Goal: Information Seeking & Learning: Learn about a topic

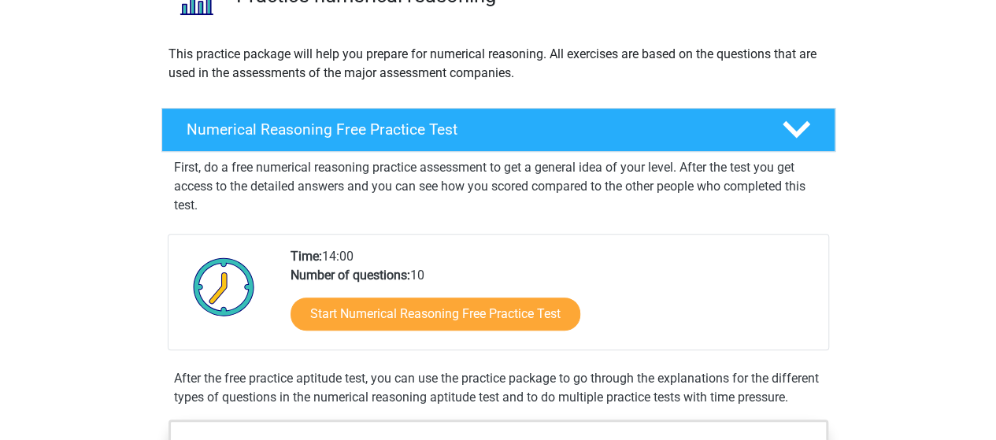
scroll to position [157, 0]
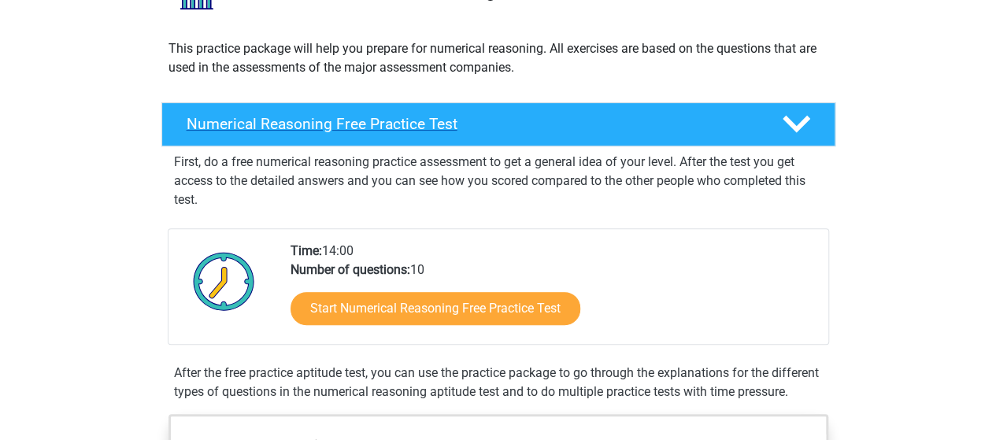
click at [494, 120] on h4 "Numerical Reasoning Free Practice Test" at bounding box center [472, 124] width 570 height 18
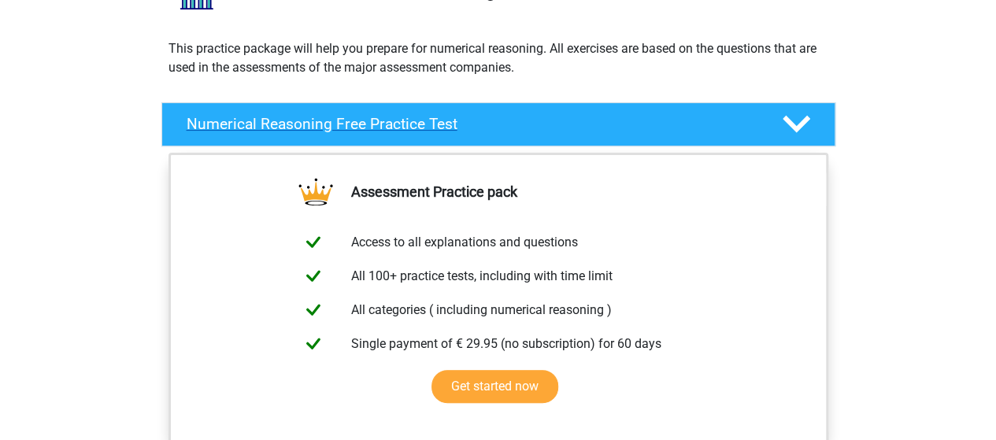
click at [494, 120] on h4 "Numerical Reasoning Free Practice Test" at bounding box center [472, 124] width 570 height 18
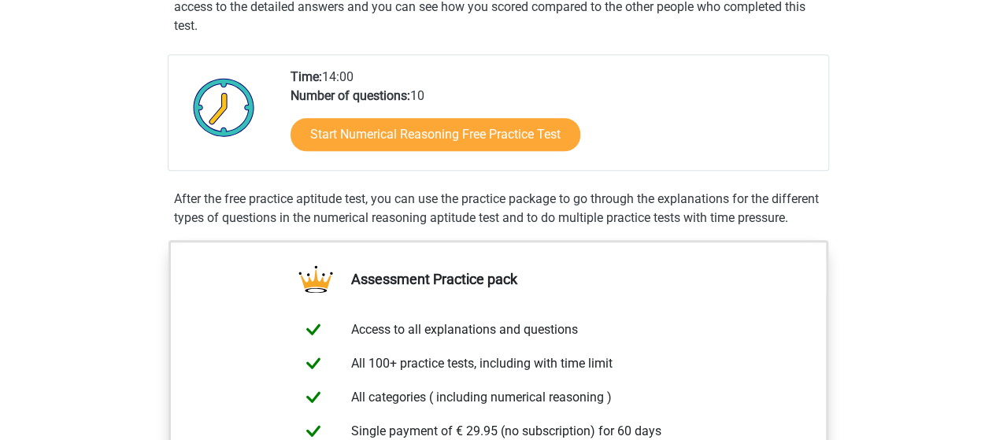
scroll to position [394, 0]
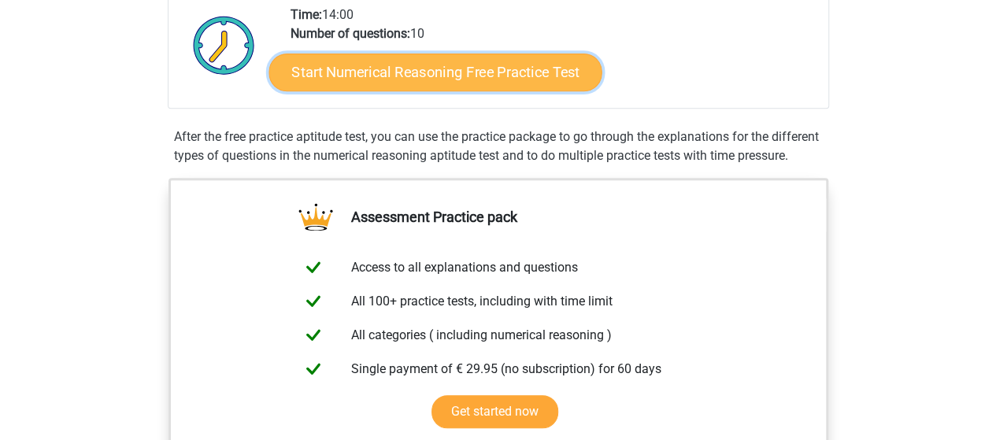
click at [457, 74] on link "Start Numerical Reasoning Free Practice Test" at bounding box center [434, 72] width 333 height 38
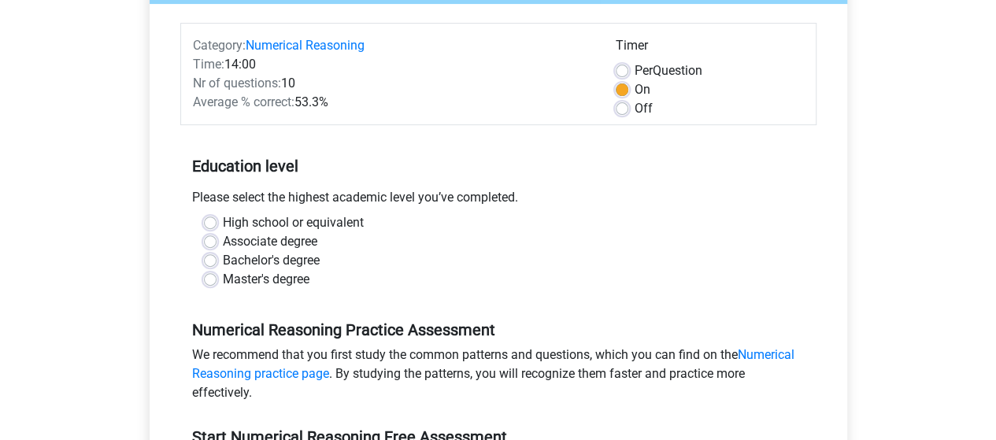
scroll to position [157, 0]
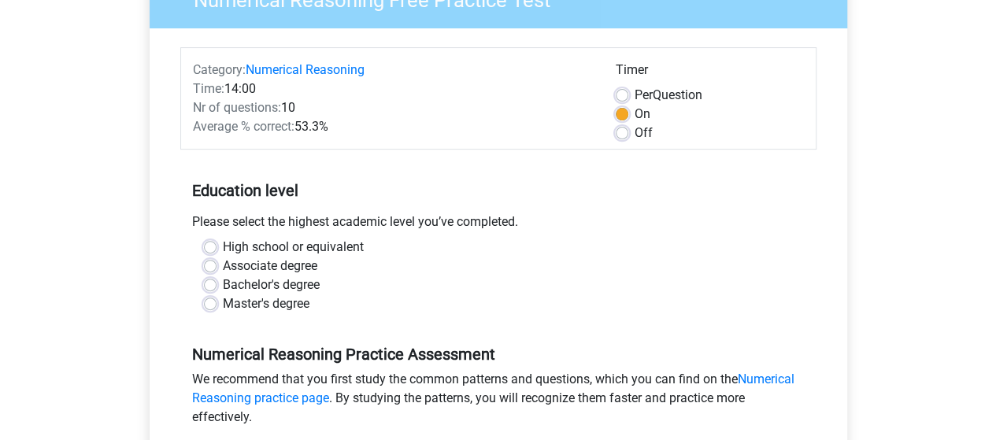
click at [223, 301] on label "Master's degree" at bounding box center [266, 303] width 87 height 19
click at [212, 301] on input "Master's degree" at bounding box center [210, 302] width 13 height 16
radio input "true"
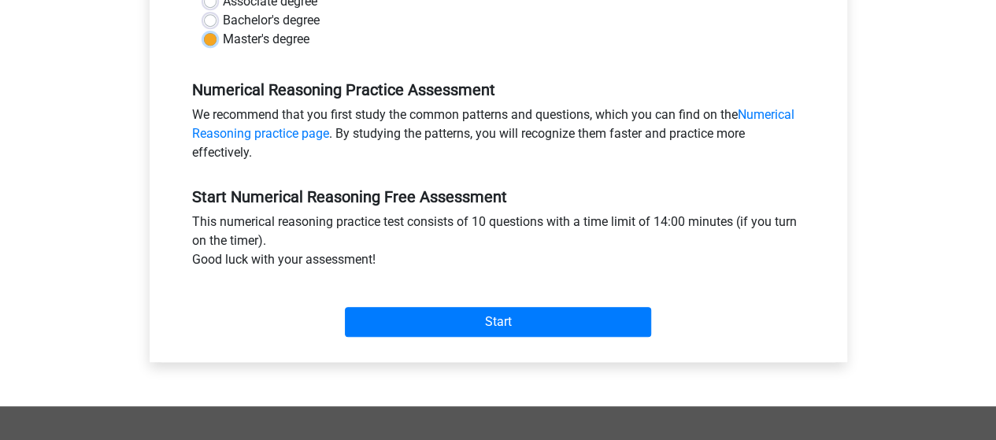
scroll to position [472, 0]
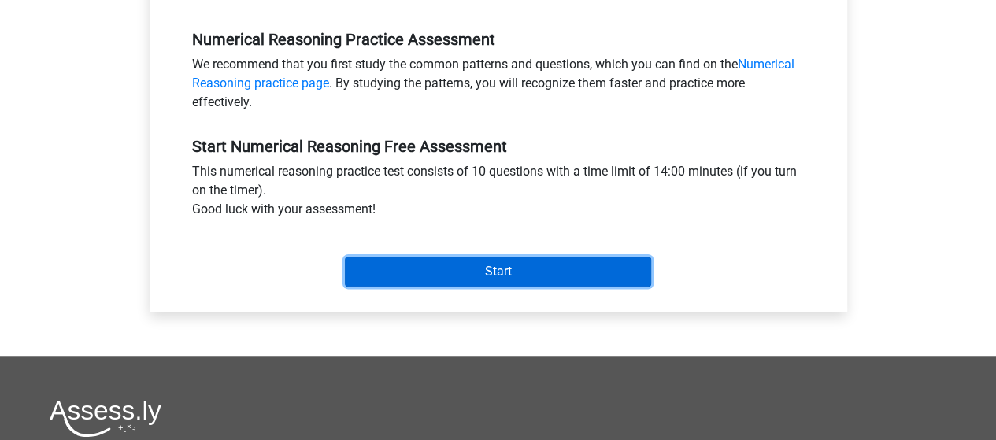
click at [452, 264] on input "Start" at bounding box center [498, 272] width 306 height 30
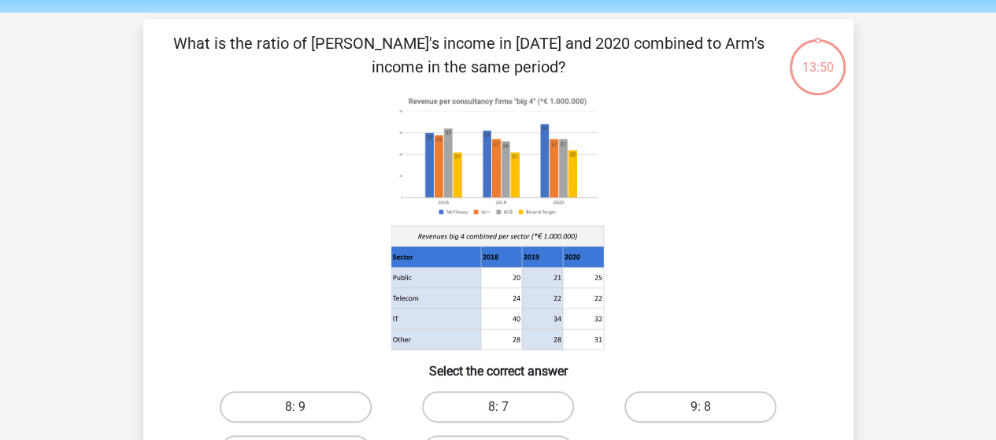
scroll to position [79, 0]
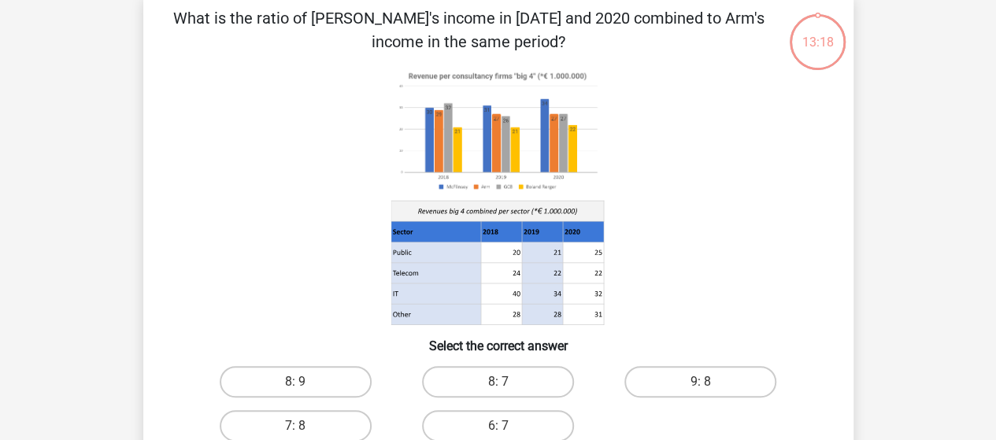
click at [295, 388] on input "8: 9" at bounding box center [300, 387] width 10 height 10
radio input "true"
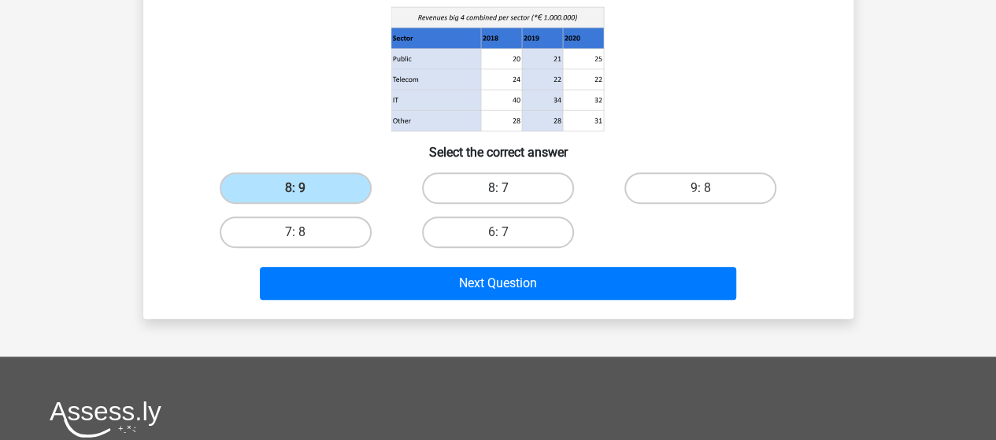
scroll to position [315, 0]
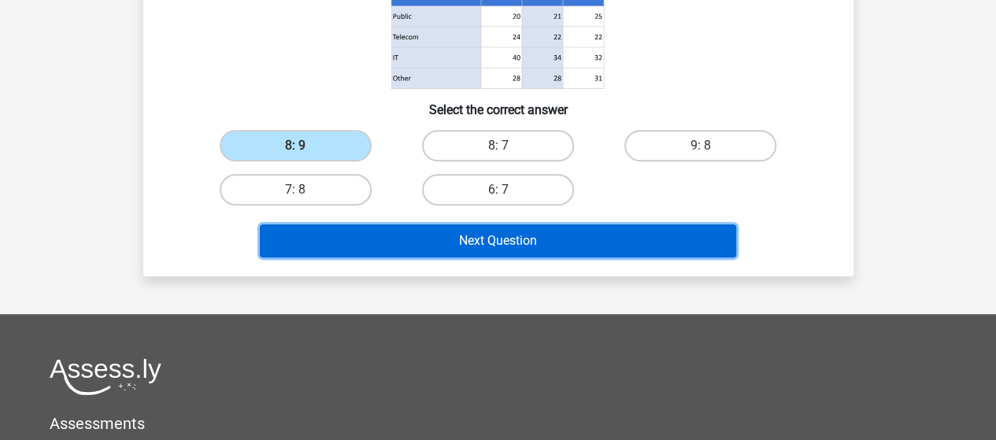
click at [496, 253] on button "Next Question" at bounding box center [498, 240] width 476 height 33
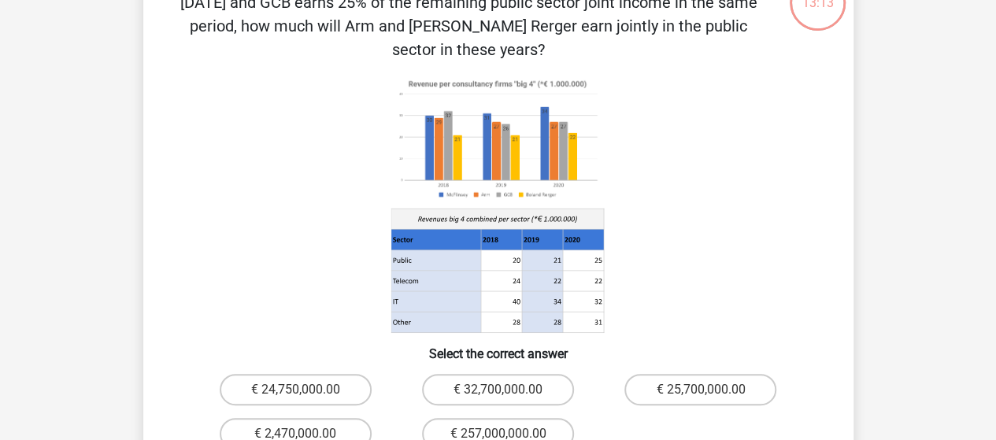
scroll to position [151, 0]
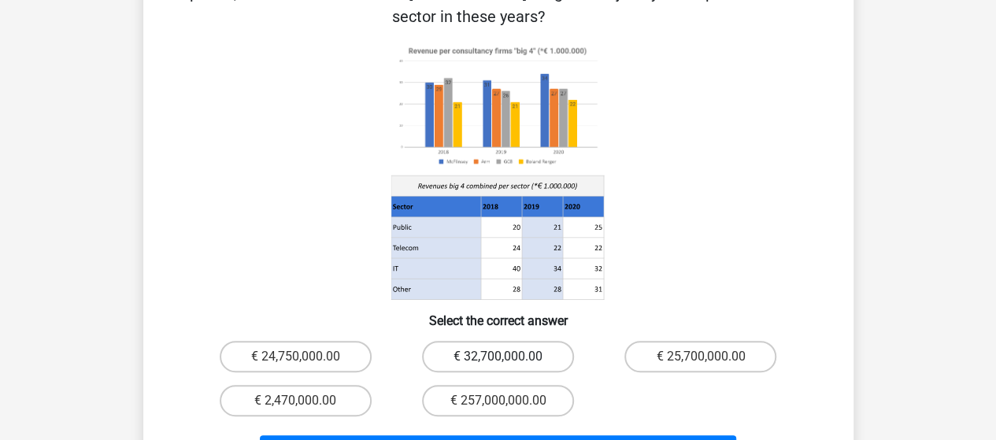
click at [510, 341] on label "€ 32,700,000.00" at bounding box center [498, 356] width 152 height 31
click at [508, 357] on input "€ 32,700,000.00" at bounding box center [502, 362] width 10 height 10
radio input "true"
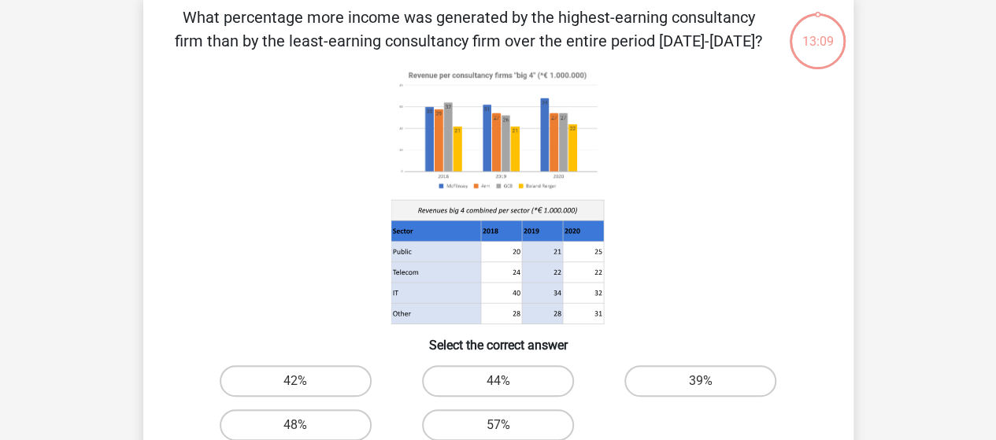
scroll to position [72, 0]
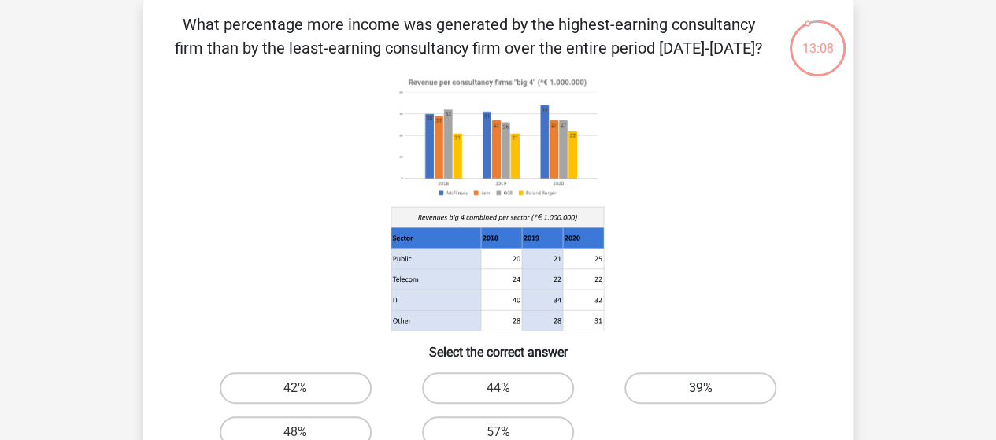
click at [677, 393] on label "39%" at bounding box center [700, 387] width 152 height 31
click at [701, 393] on input "39%" at bounding box center [706, 393] width 10 height 10
radio input "true"
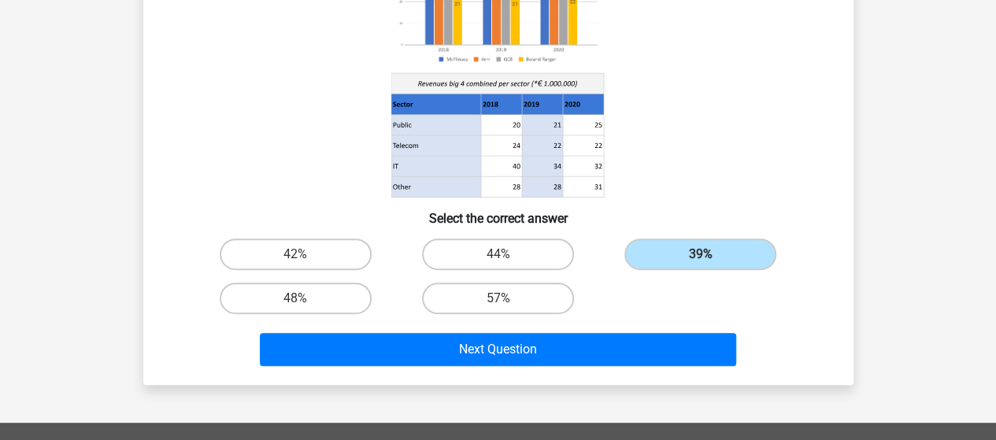
scroll to position [230, 0]
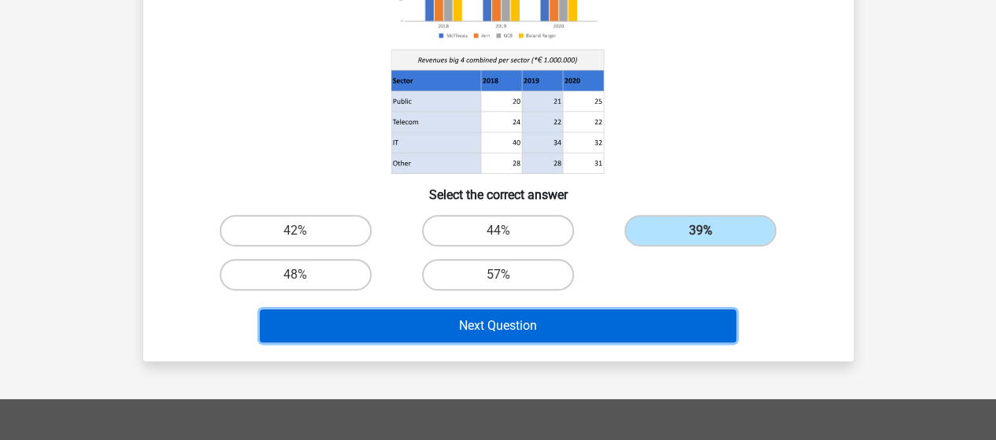
click at [539, 339] on button "Next Question" at bounding box center [498, 325] width 476 height 33
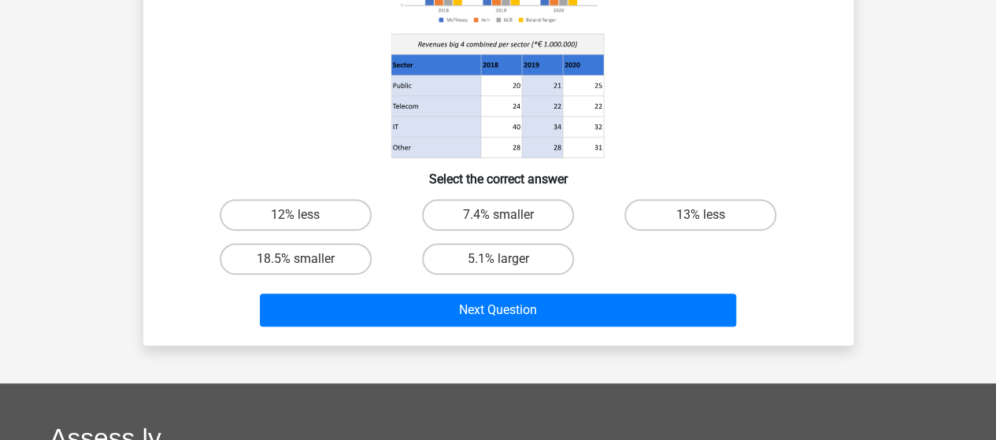
scroll to position [309, 0]
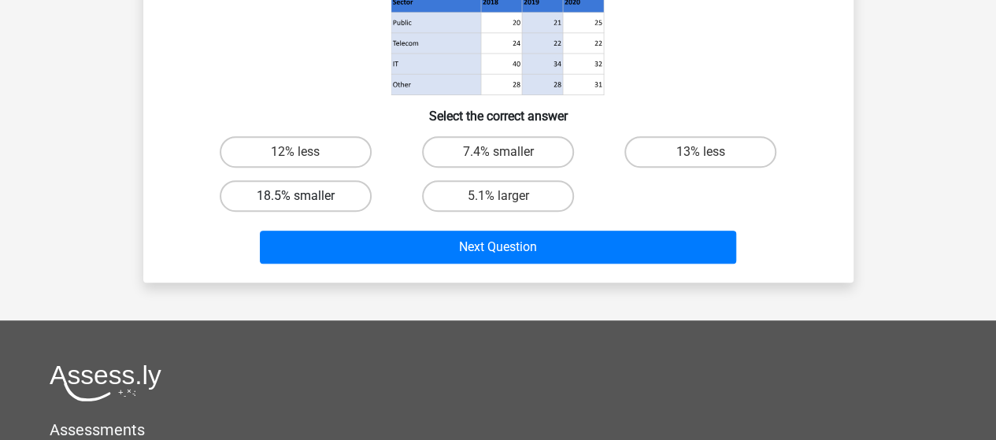
click at [285, 202] on label "18.5% smaller" at bounding box center [296, 195] width 152 height 31
click at [295, 202] on input "18.5% smaller" at bounding box center [300, 201] width 10 height 10
radio input "true"
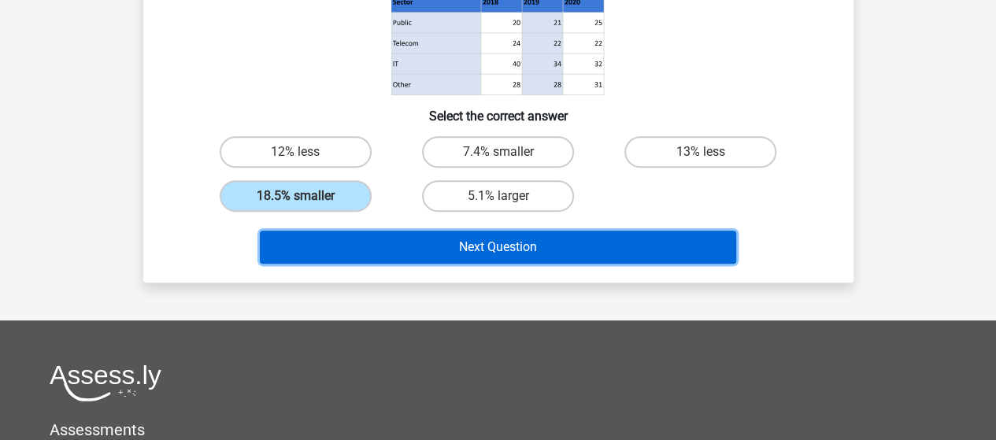
click at [386, 255] on button "Next Question" at bounding box center [498, 247] width 476 height 33
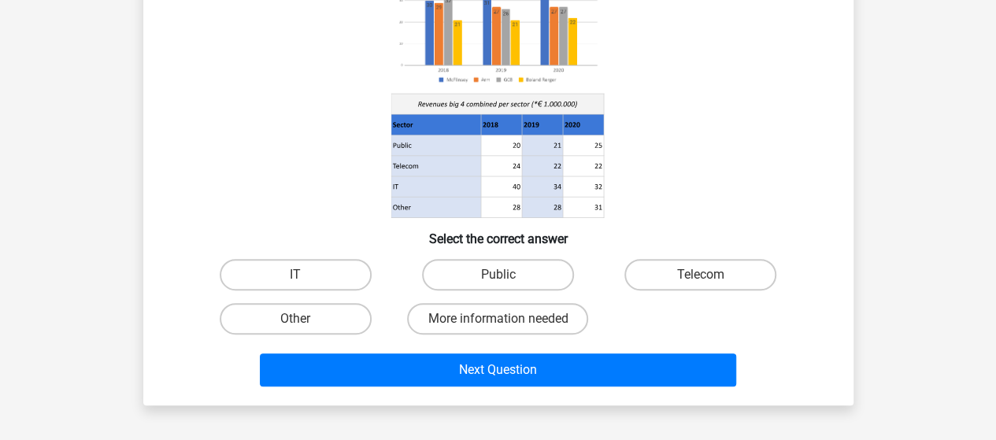
scroll to position [230, 0]
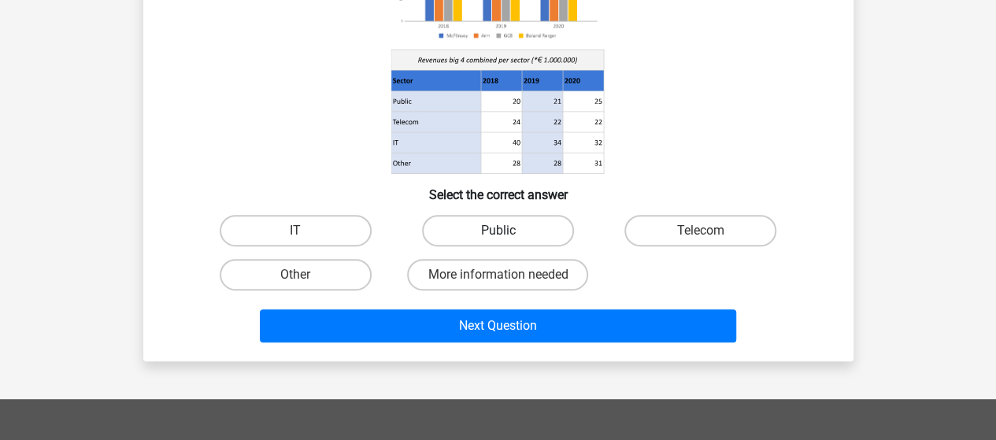
click at [464, 237] on label "Public" at bounding box center [498, 230] width 152 height 31
click at [497, 237] on input "Public" at bounding box center [502, 236] width 10 height 10
radio input "true"
click at [475, 301] on div "Next Question" at bounding box center [498, 323] width 660 height 52
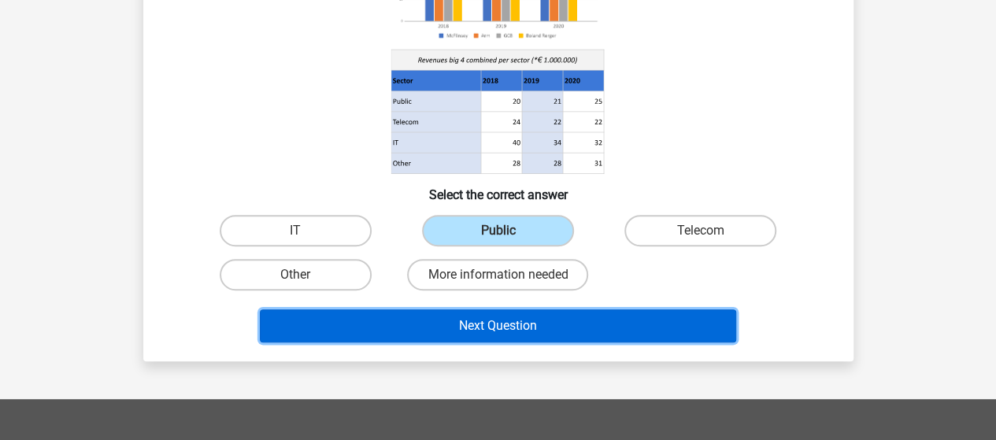
click at [475, 313] on button "Next Question" at bounding box center [498, 325] width 476 height 33
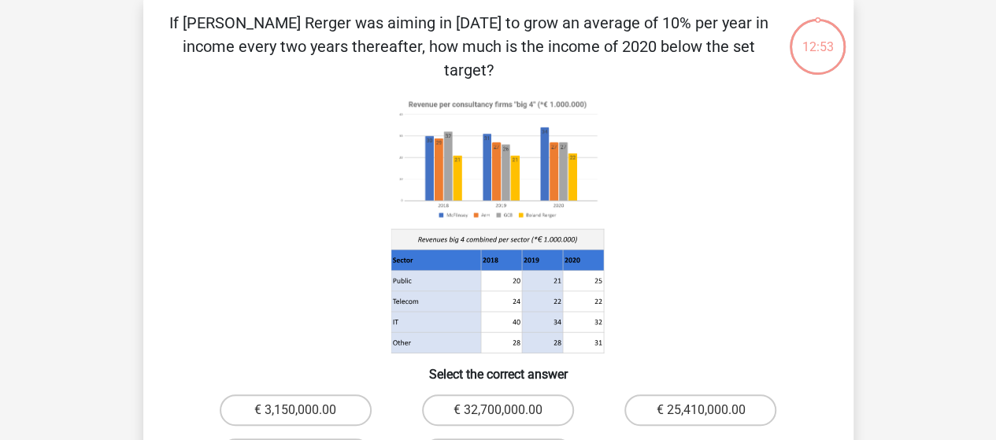
scroll to position [72, 0]
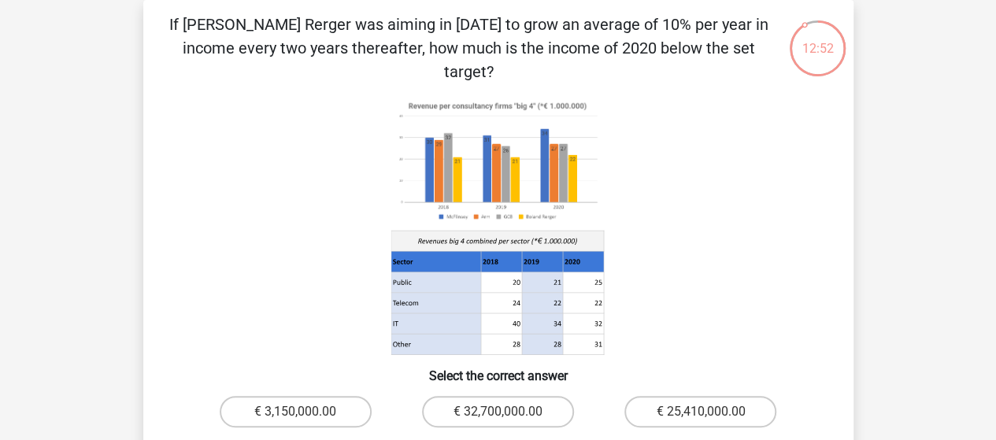
click at [369, 396] on div "€ 3,150,000.00" at bounding box center [296, 411] width 190 height 31
click at [334, 396] on label "€ 3,150,000.00" at bounding box center [296, 411] width 152 height 31
click at [305, 412] on input "€ 3,150,000.00" at bounding box center [300, 417] width 10 height 10
radio input "true"
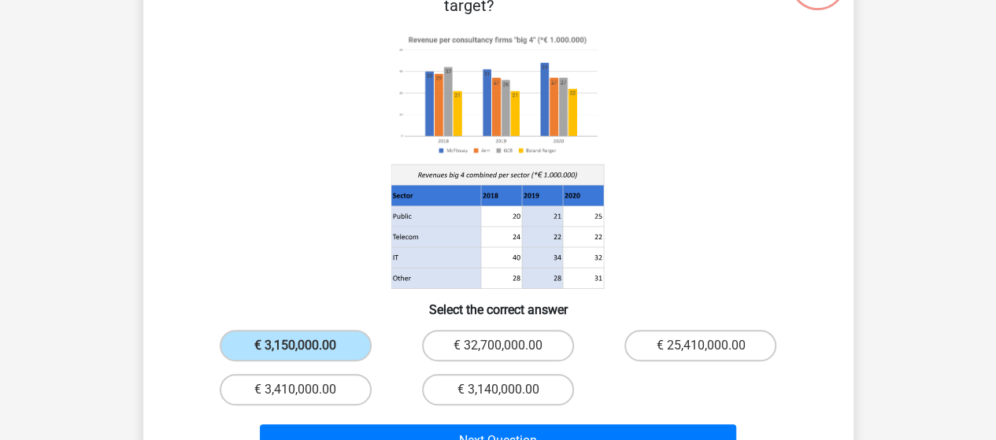
scroll to position [230, 0]
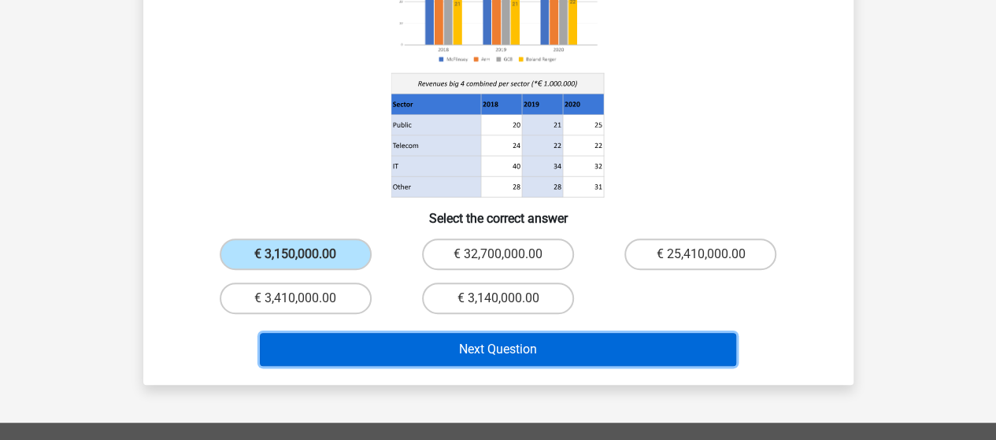
click at [524, 333] on button "Next Question" at bounding box center [498, 349] width 476 height 33
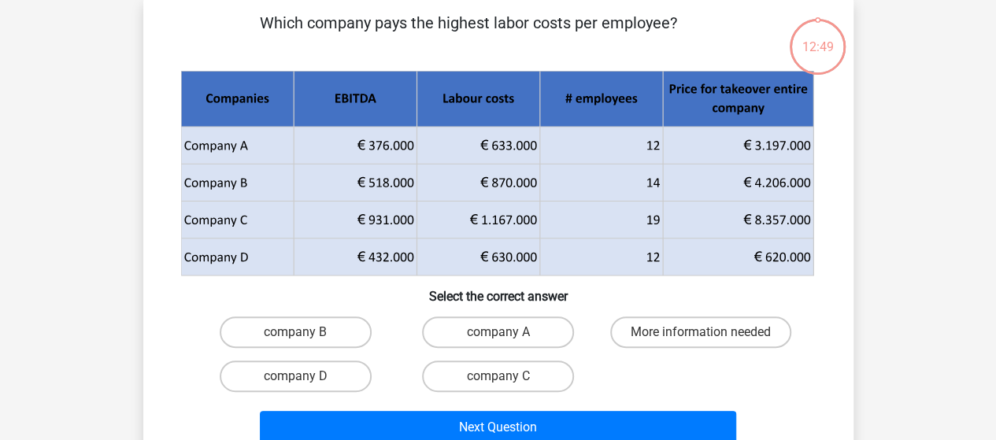
scroll to position [72, 0]
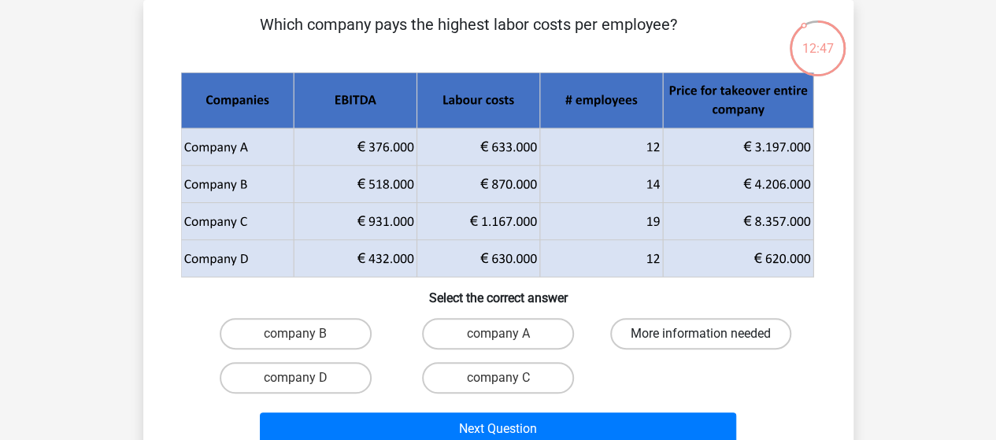
click at [640, 335] on label "More information needed" at bounding box center [700, 333] width 181 height 31
click at [701, 335] on input "More information needed" at bounding box center [706, 339] width 10 height 10
radio input "true"
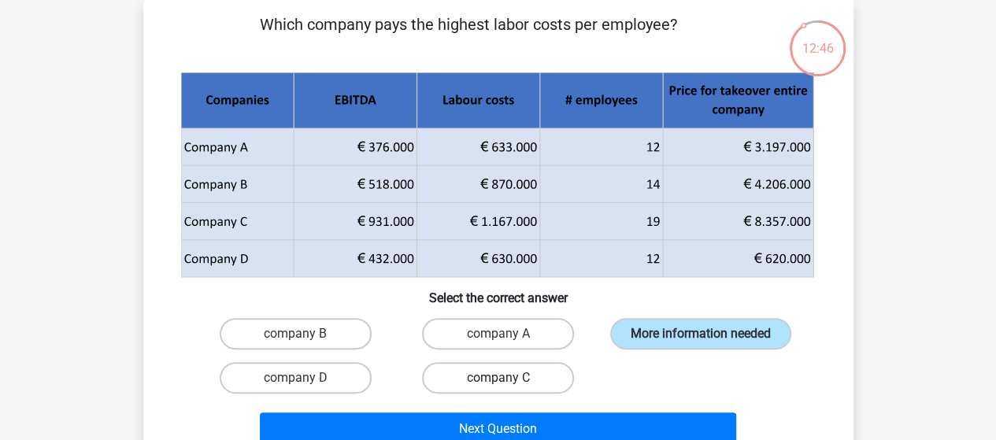
click at [521, 377] on label "company C" at bounding box center [498, 377] width 152 height 31
click at [508, 378] on input "company C" at bounding box center [502, 383] width 10 height 10
radio input "true"
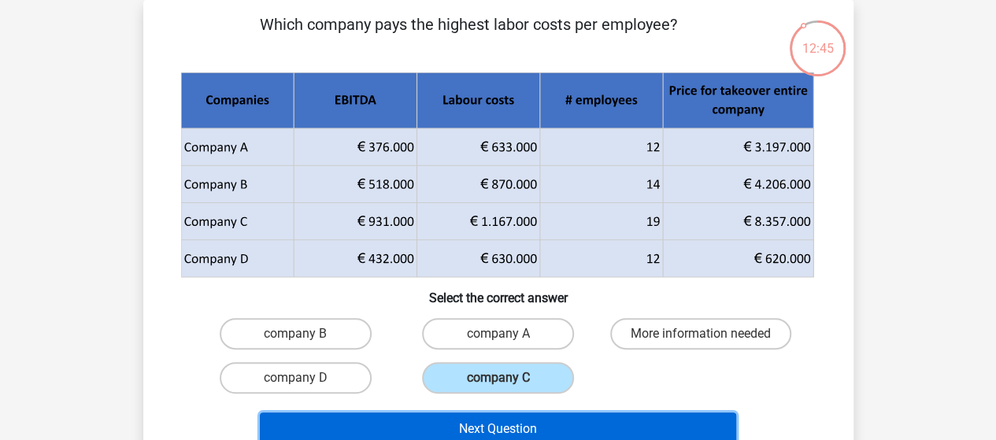
click at [510, 420] on button "Next Question" at bounding box center [498, 428] width 476 height 33
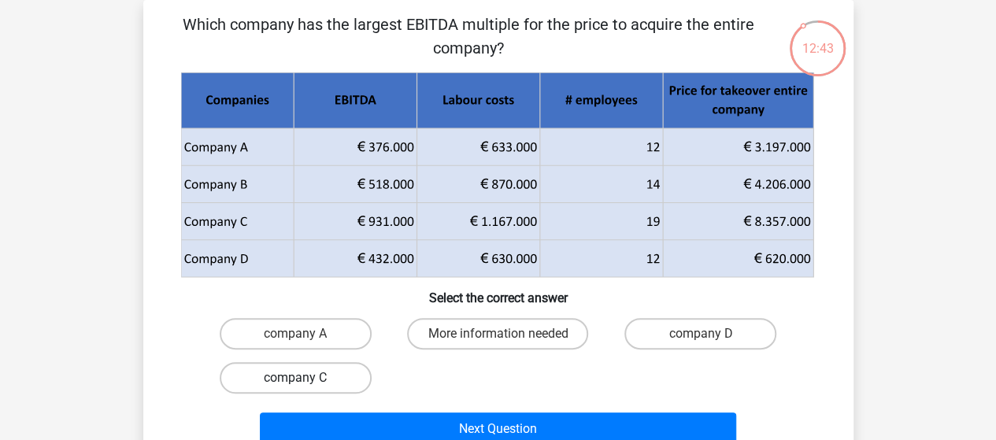
click at [315, 375] on label "company C" at bounding box center [296, 377] width 152 height 31
click at [305, 378] on input "company C" at bounding box center [300, 383] width 10 height 10
radio input "true"
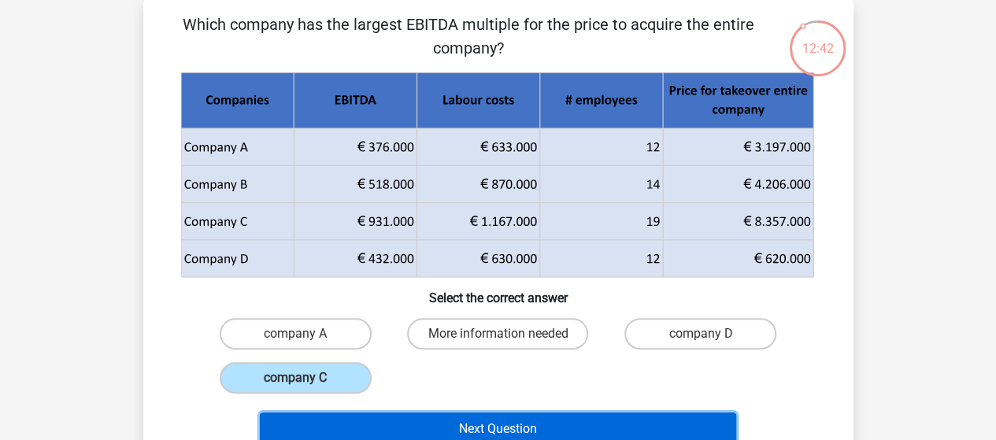
click at [442, 430] on button "Next Question" at bounding box center [498, 428] width 476 height 33
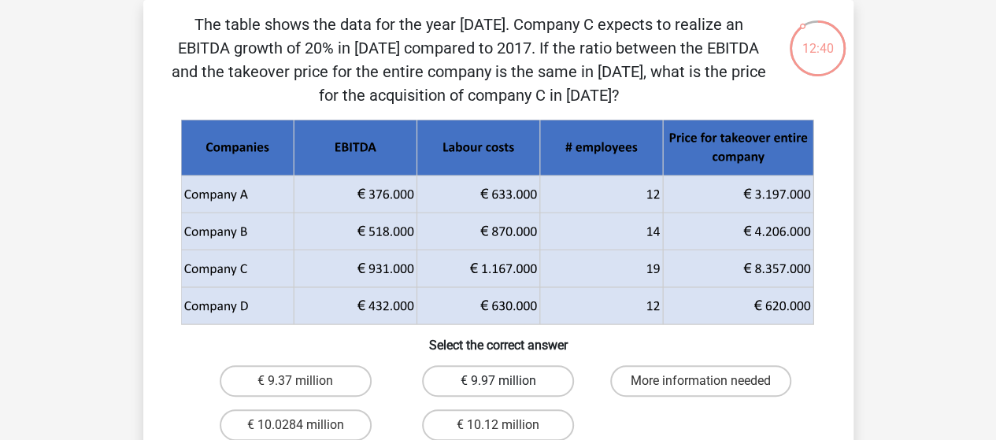
click at [484, 378] on label "€ 9.97 million" at bounding box center [498, 380] width 152 height 31
click at [497, 381] on input "€ 9.97 million" at bounding box center [502, 386] width 10 height 10
radio input "true"
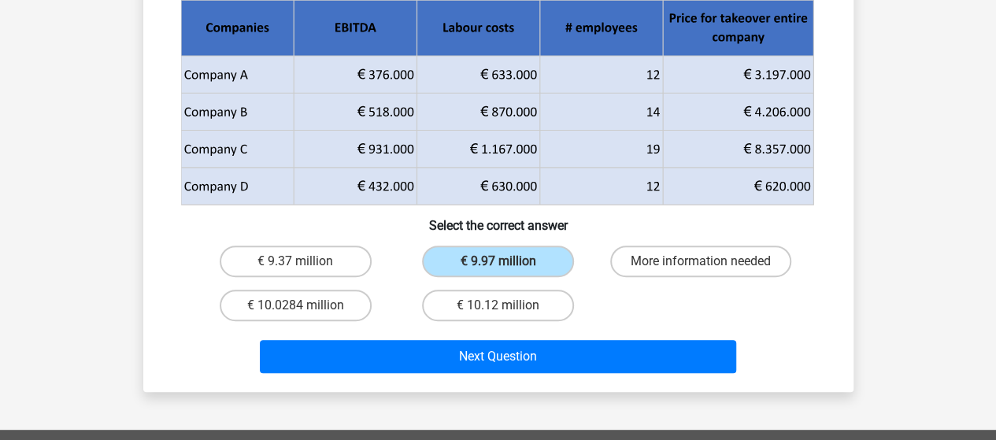
scroll to position [230, 0]
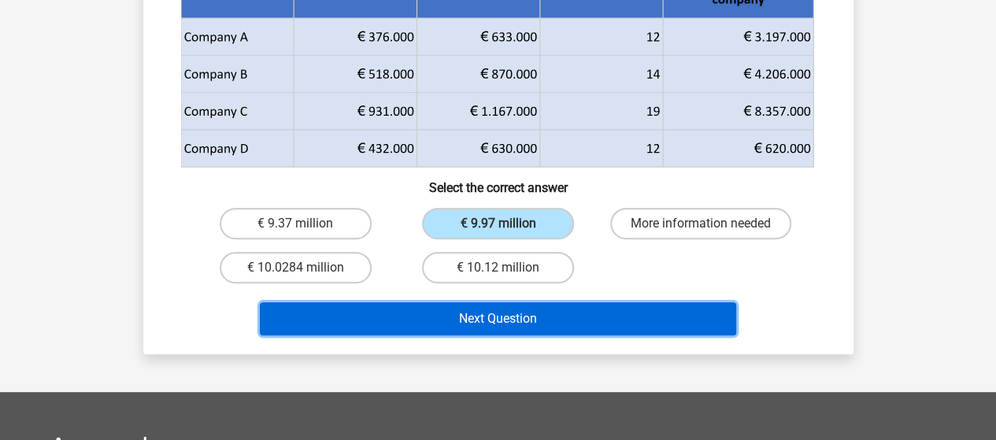
click at [519, 315] on button "Next Question" at bounding box center [498, 318] width 476 height 33
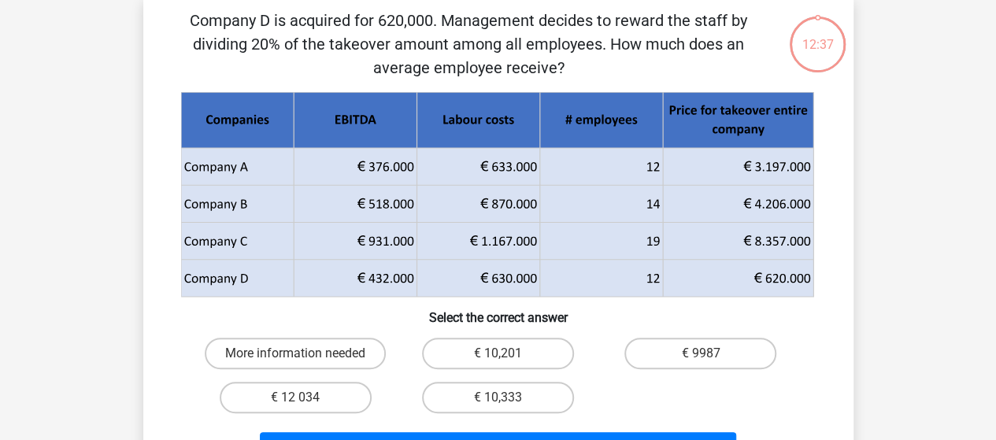
scroll to position [72, 0]
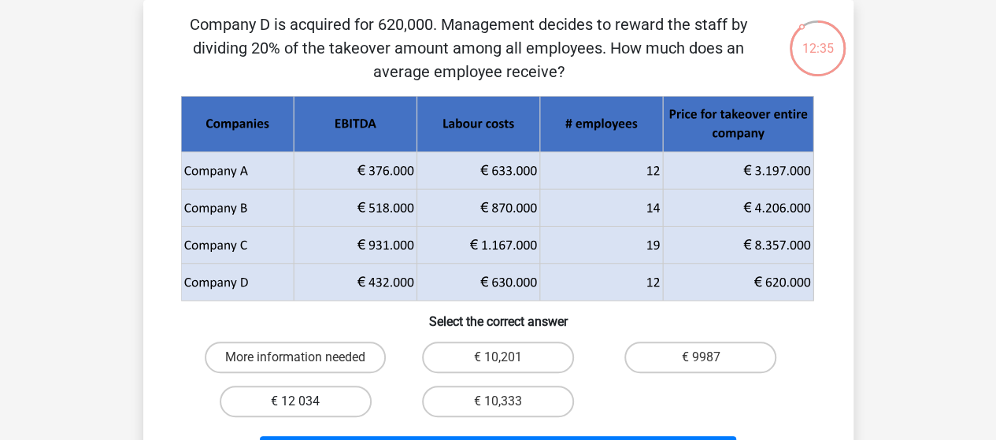
click at [264, 389] on label "€ 12 034" at bounding box center [296, 401] width 152 height 31
click at [295, 401] on input "€ 12 034" at bounding box center [300, 406] width 10 height 10
radio input "true"
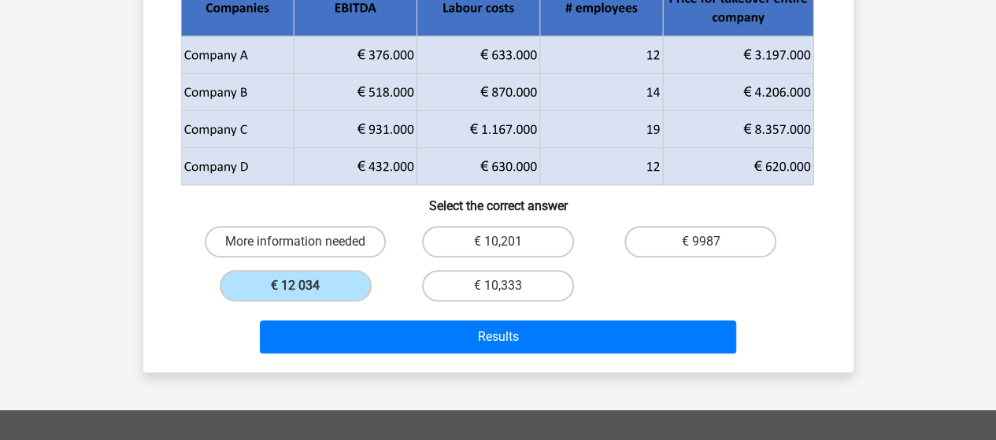
scroll to position [230, 0]
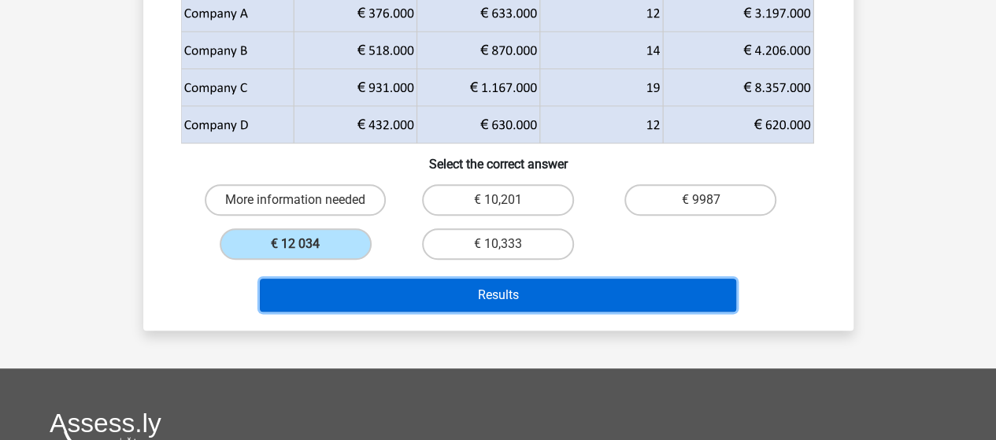
click at [516, 300] on button "Results" at bounding box center [498, 295] width 476 height 33
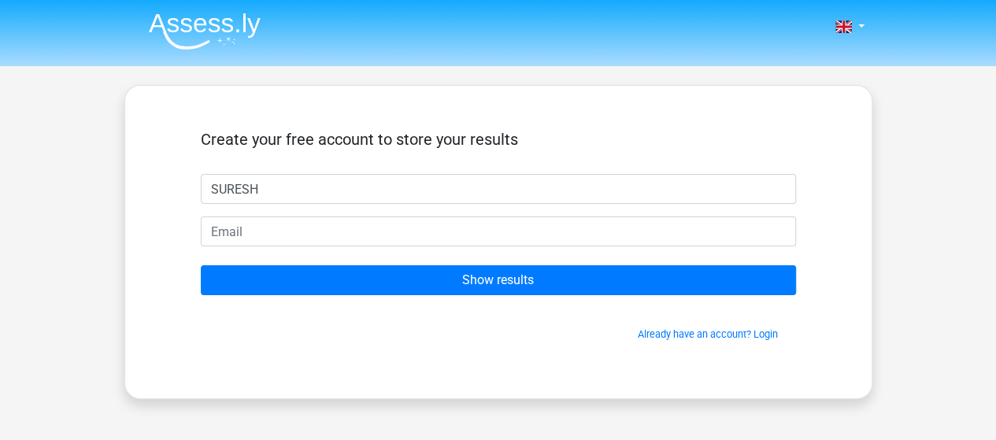
type input "SURESH"
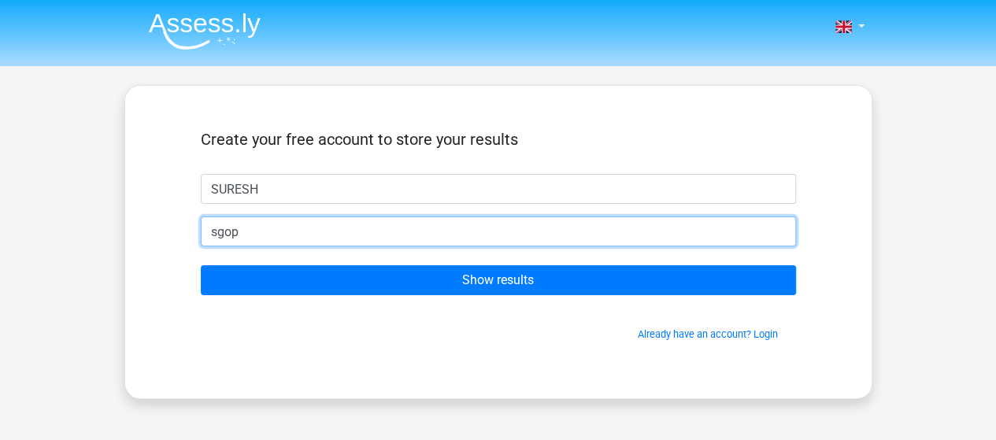
type input "[EMAIL_ADDRESS][DOMAIN_NAME]"
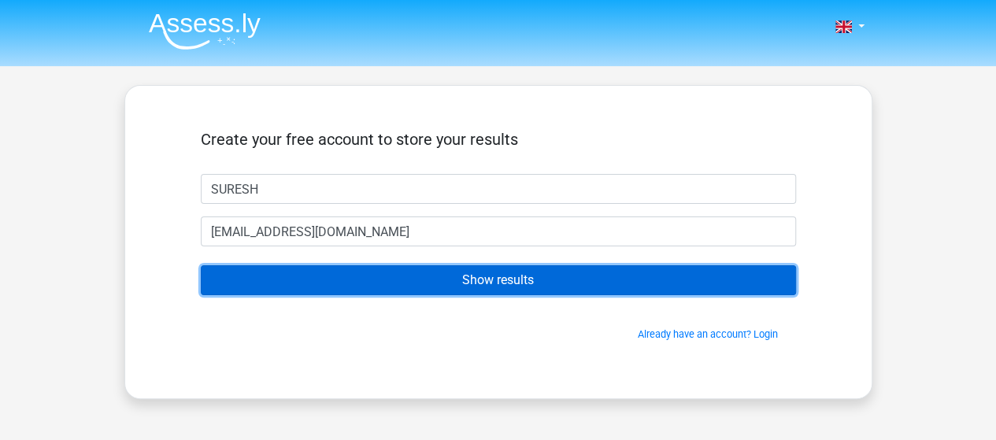
click at [502, 282] on input "Show results" at bounding box center [498, 280] width 595 height 30
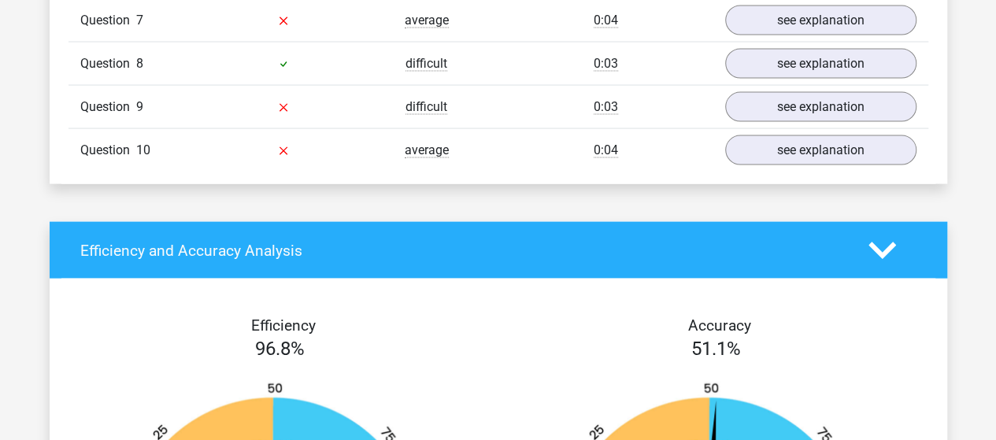
scroll to position [1732, 0]
